Goal: Task Accomplishment & Management: Manage account settings

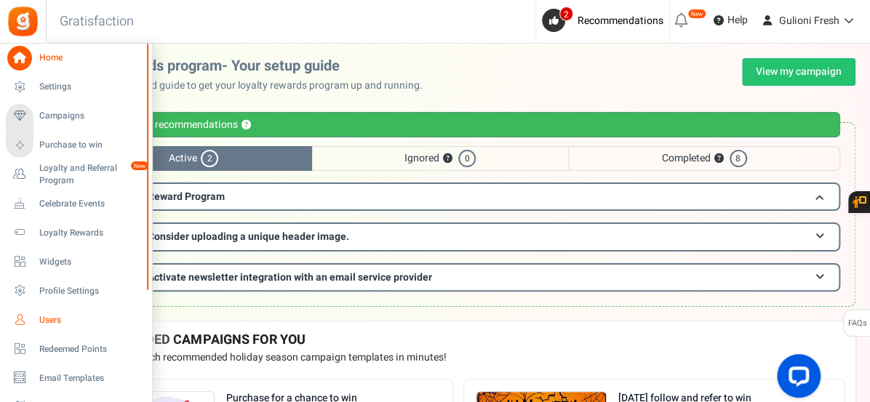
click at [49, 323] on span "Users" at bounding box center [90, 320] width 102 height 12
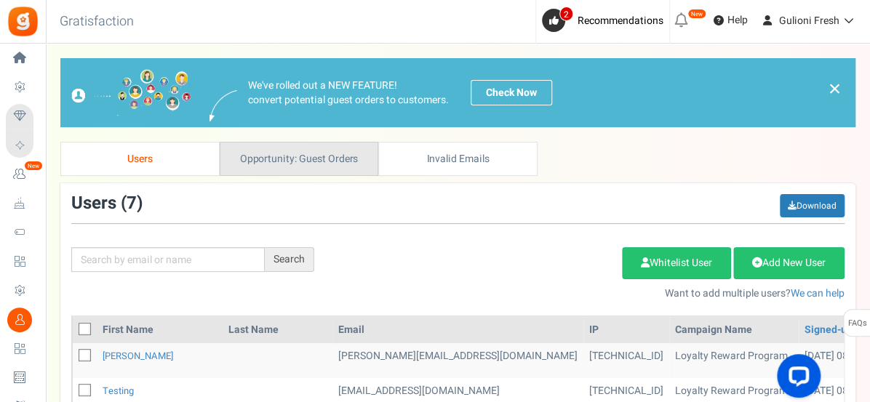
click at [338, 162] on link "Opportunity: Guest Orders" at bounding box center [299, 159] width 159 height 34
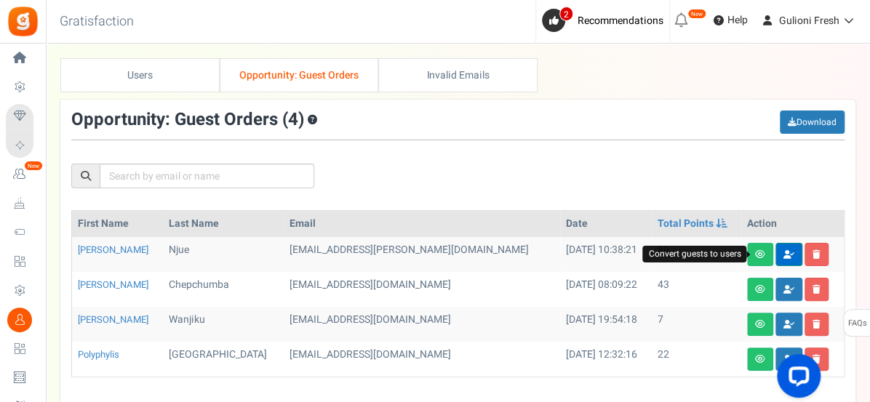
click at [783, 253] on icon at bounding box center [788, 254] width 11 height 9
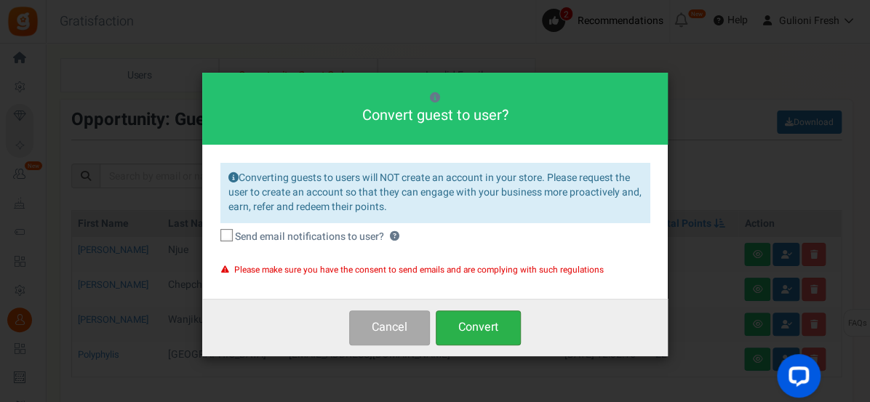
click at [469, 330] on button "Convert" at bounding box center [478, 328] width 85 height 34
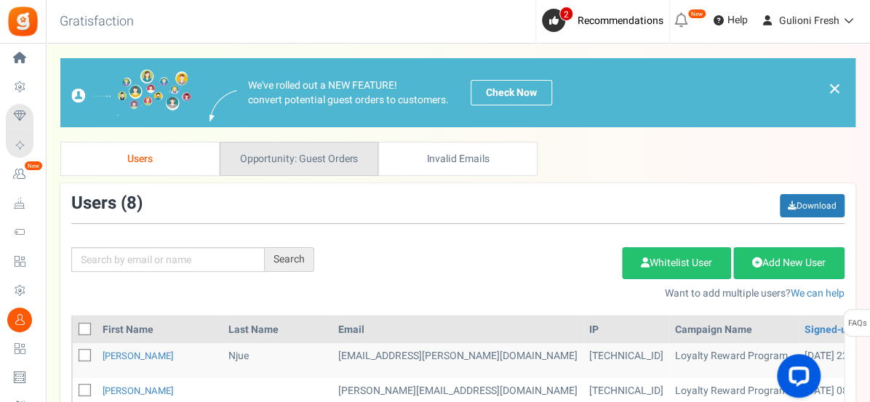
click at [321, 166] on link "Opportunity: Guest Orders" at bounding box center [299, 159] width 159 height 34
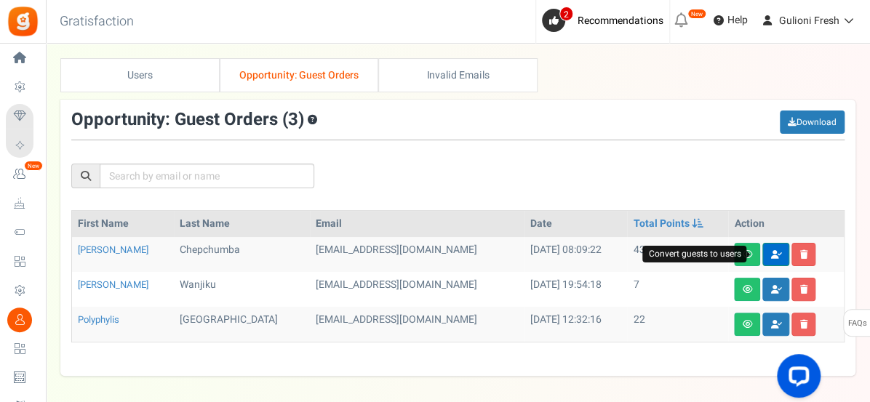
click at [770, 253] on icon at bounding box center [775, 254] width 11 height 9
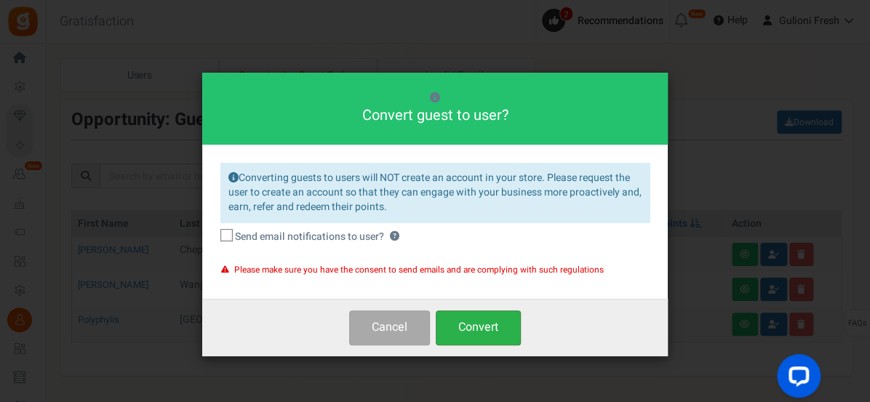
click at [499, 330] on button "Convert" at bounding box center [478, 328] width 85 height 34
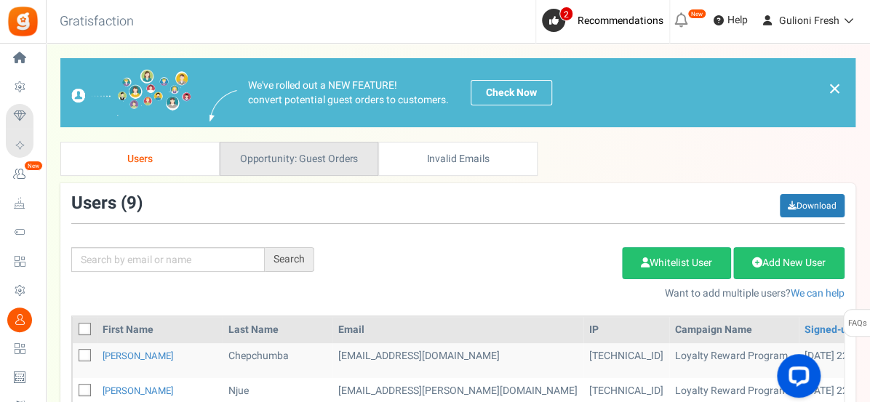
click at [330, 159] on link "Opportunity: Guest Orders" at bounding box center [299, 159] width 159 height 34
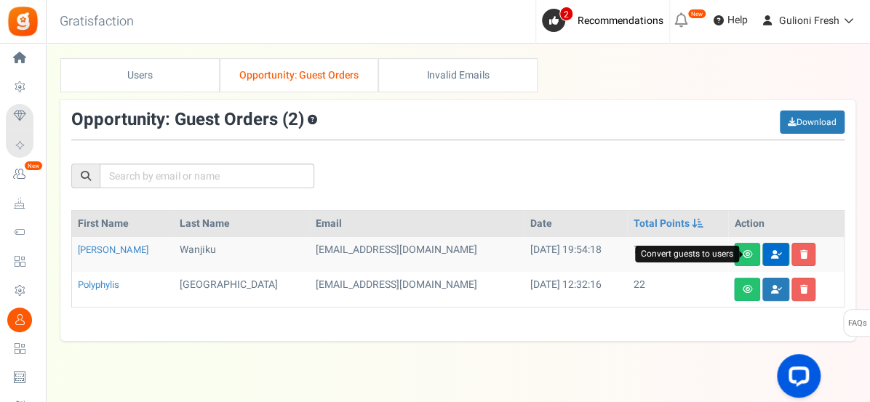
click at [770, 255] on icon at bounding box center [775, 254] width 11 height 9
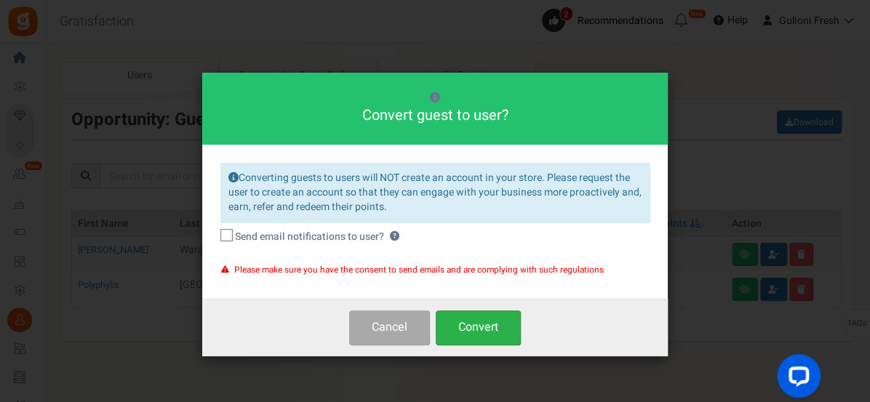
click at [504, 324] on button "Convert" at bounding box center [478, 328] width 85 height 34
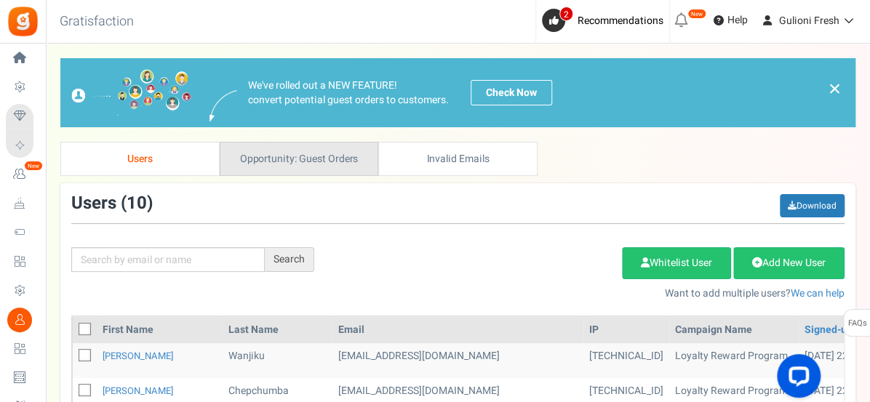
click at [311, 159] on link "Opportunity: Guest Orders" at bounding box center [299, 159] width 159 height 34
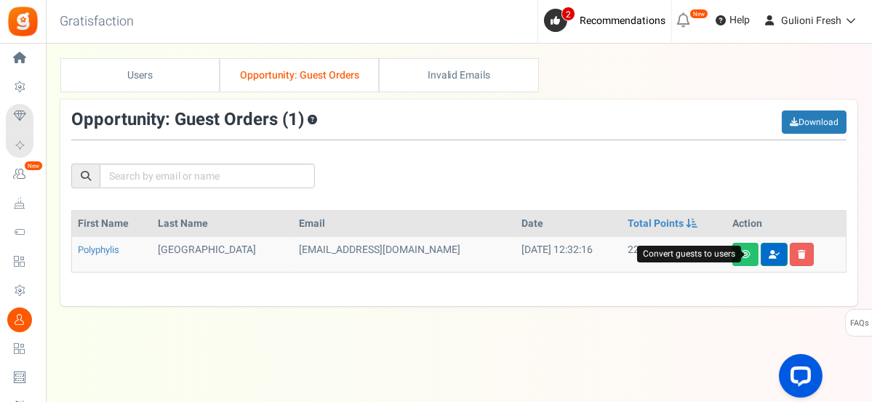
click at [769, 253] on icon at bounding box center [774, 254] width 11 height 9
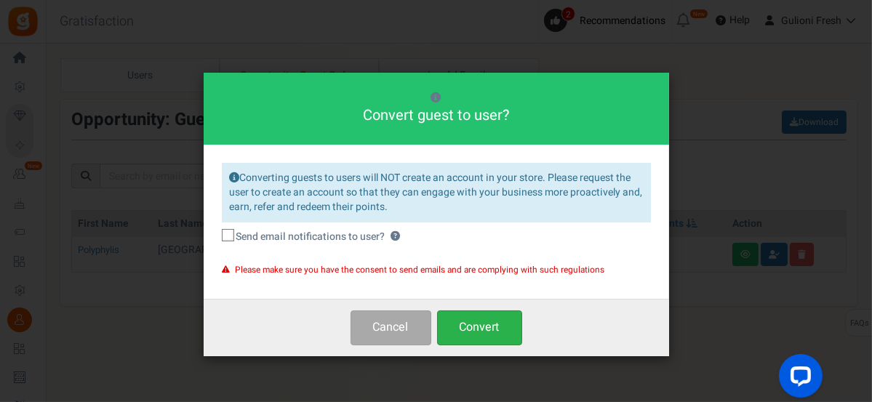
click at [508, 327] on button "Convert" at bounding box center [479, 328] width 85 height 34
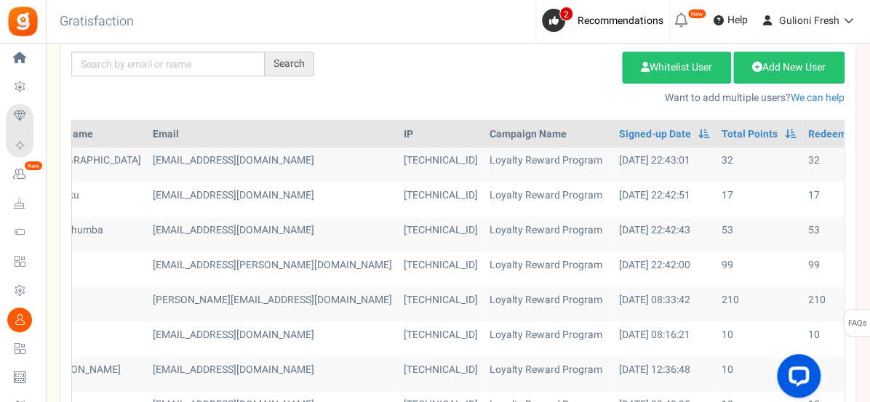
scroll to position [0, 181]
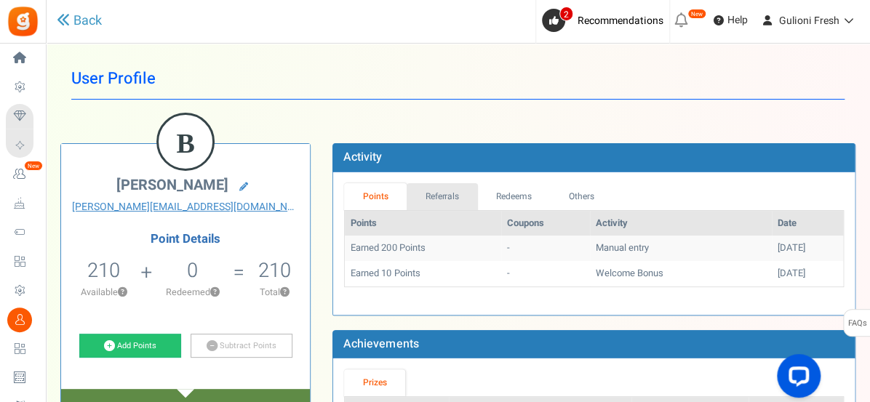
click at [444, 193] on link "Referrals" at bounding box center [442, 196] width 71 height 27
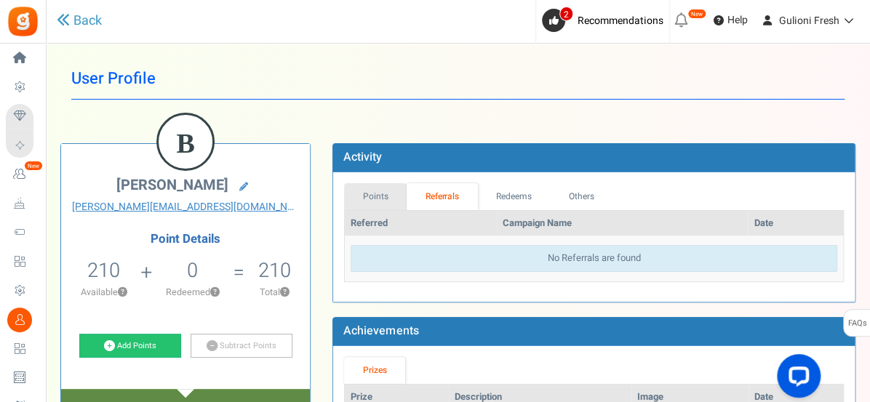
click at [383, 197] on link "Points" at bounding box center [375, 196] width 63 height 27
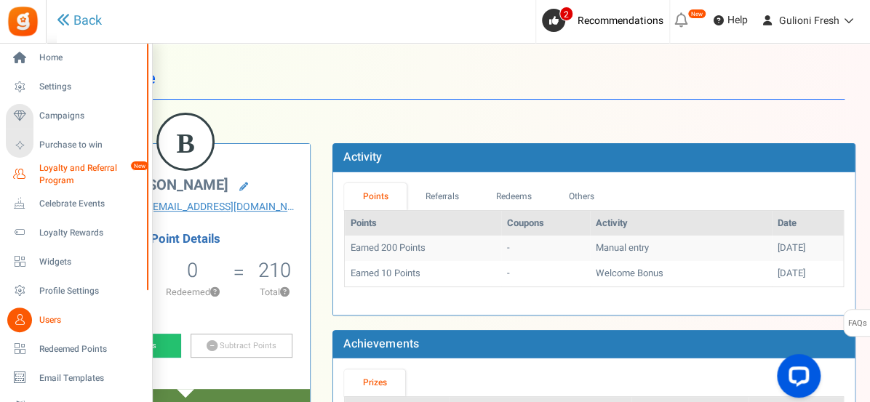
click at [58, 172] on span "Loyalty and Referral Program" at bounding box center [92, 174] width 106 height 25
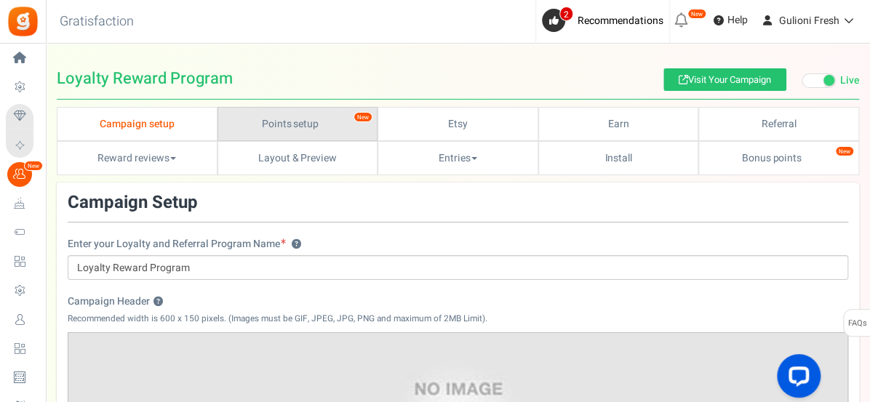
click at [266, 127] on link "Points setup New" at bounding box center [298, 124] width 161 height 34
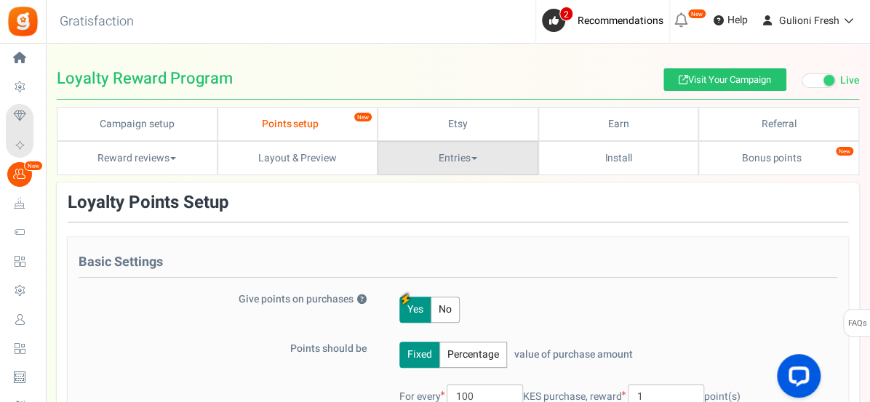
click at [473, 155] on link "Entries" at bounding box center [458, 158] width 161 height 34
click at [426, 189] on link "Entries" at bounding box center [436, 190] width 116 height 21
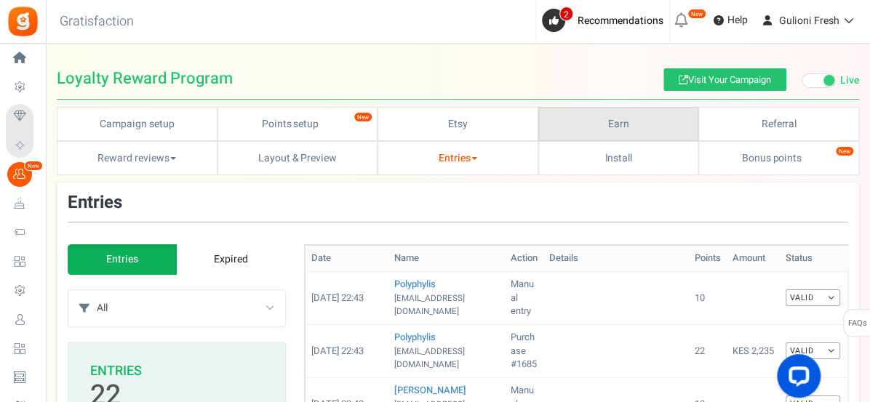
click at [577, 124] on link "Earn" at bounding box center [618, 124] width 161 height 34
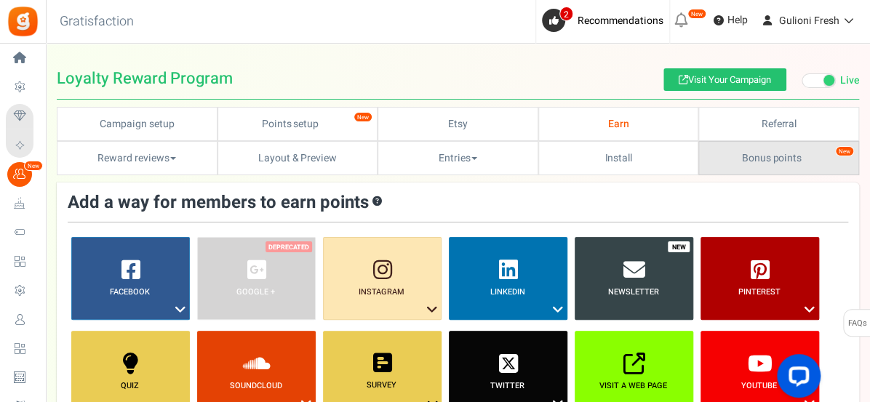
click at [789, 155] on link "Bonus points New" at bounding box center [778, 158] width 161 height 34
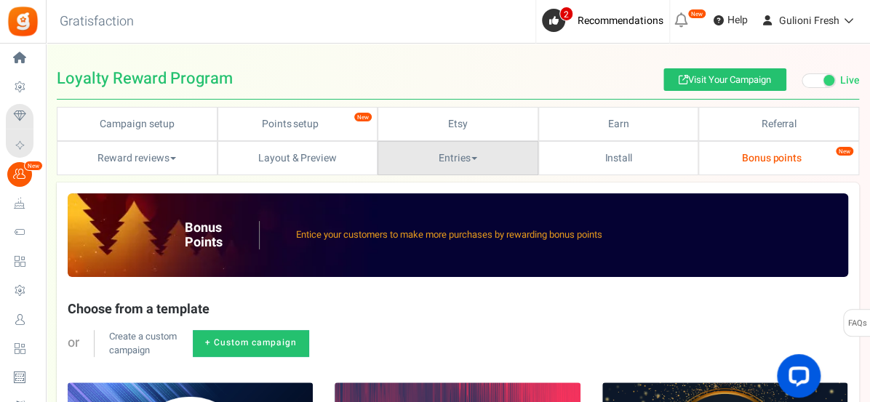
click at [423, 156] on link "Entries" at bounding box center [458, 158] width 161 height 34
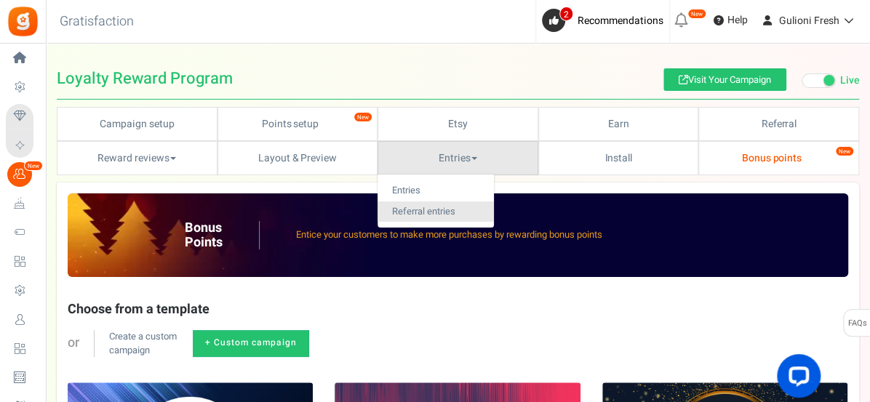
click at [423, 210] on link "Referral entries" at bounding box center [436, 212] width 116 height 21
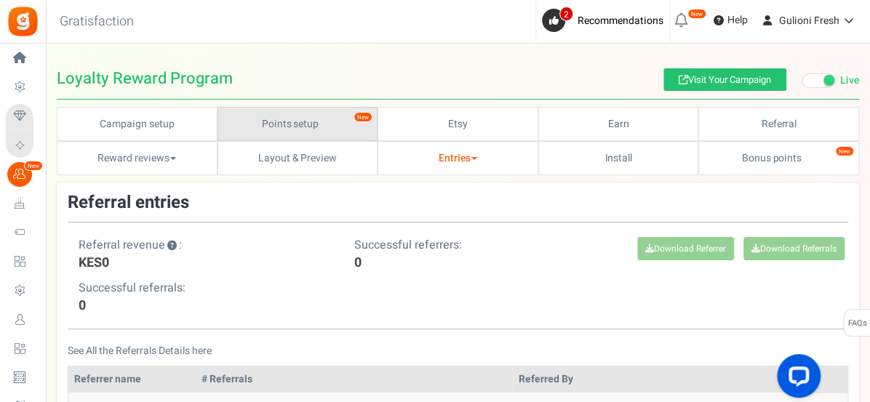
click at [315, 135] on link "Points setup New" at bounding box center [298, 124] width 161 height 34
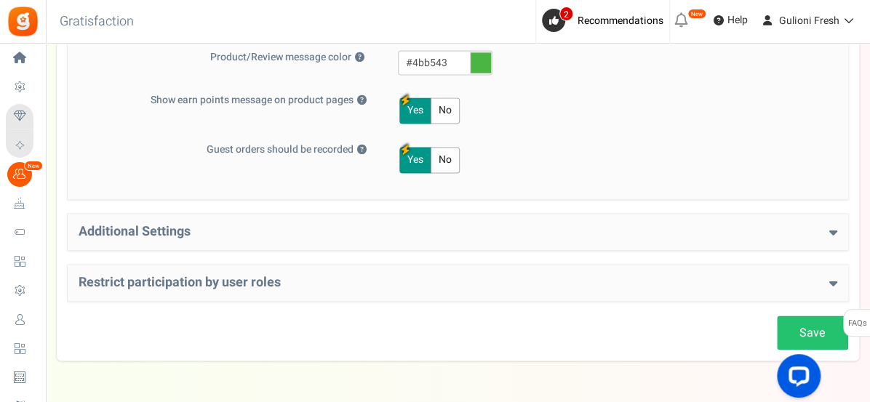
scroll to position [800, 0]
click at [629, 226] on h4 "Additional Settings" at bounding box center [458, 233] width 759 height 15
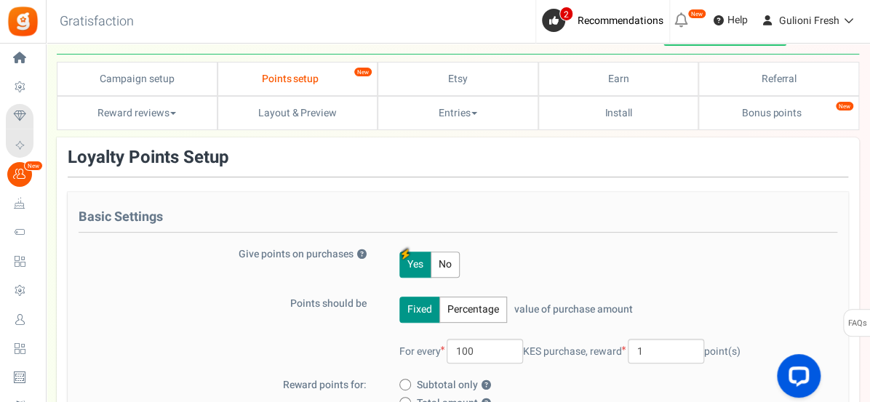
scroll to position [0, 0]
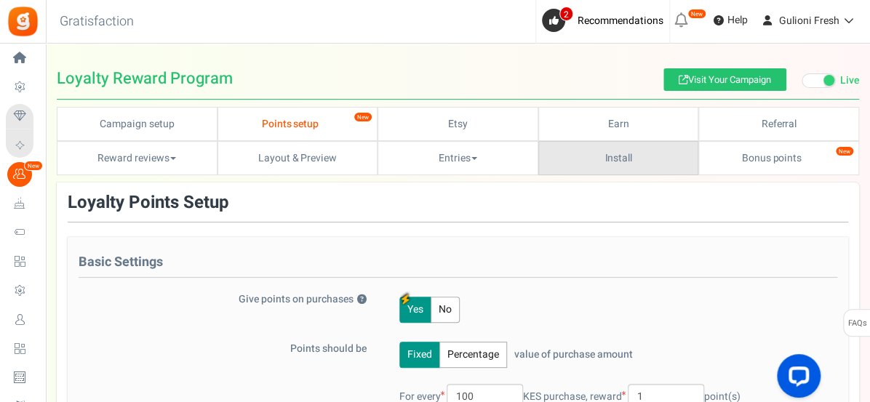
click at [573, 170] on link "Install" at bounding box center [618, 158] width 161 height 34
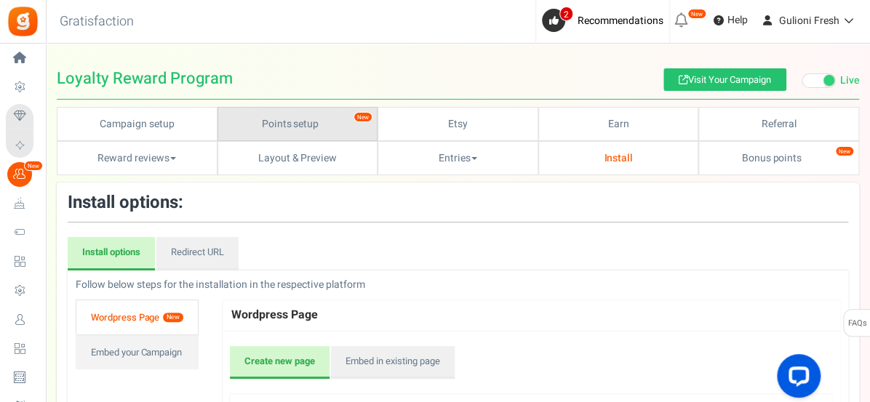
click at [320, 124] on link "Points setup New" at bounding box center [298, 124] width 161 height 34
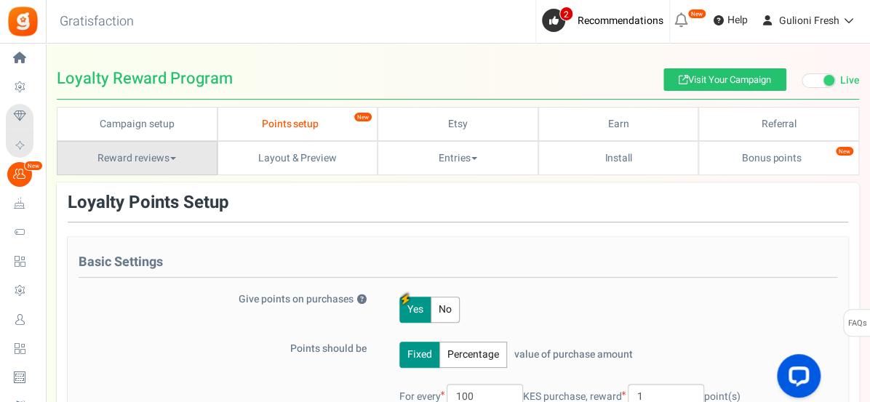
click at [140, 154] on link "Reward reviews" at bounding box center [137, 158] width 161 height 34
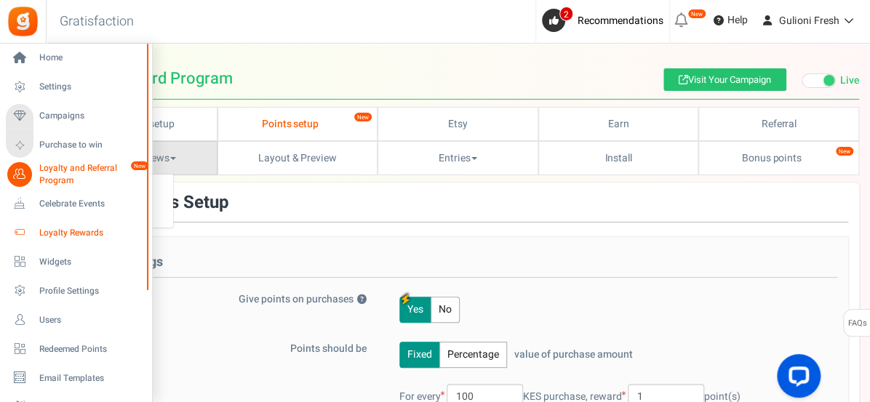
click at [65, 233] on span "Loyalty Rewards" at bounding box center [90, 233] width 102 height 12
